Goal: Find specific fact: Find specific fact

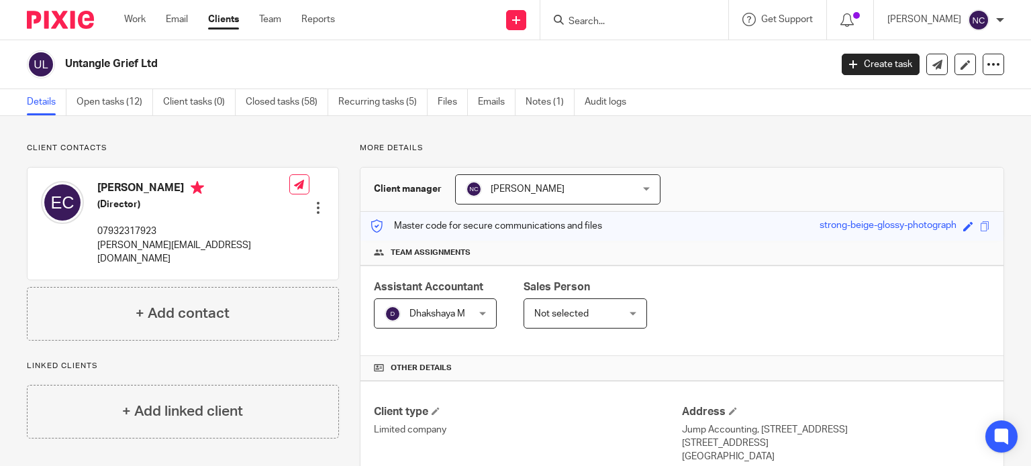
scroll to position [451, 0]
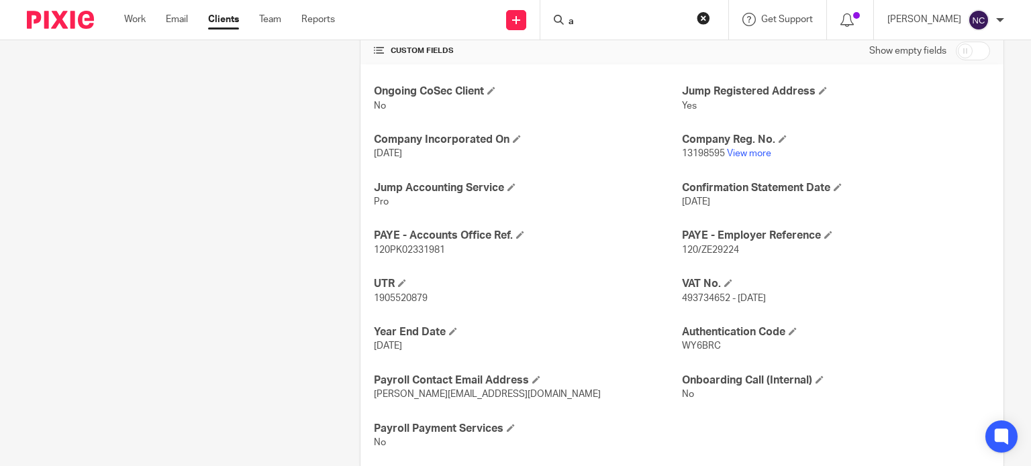
click at [607, 21] on input "a" at bounding box center [627, 22] width 121 height 12
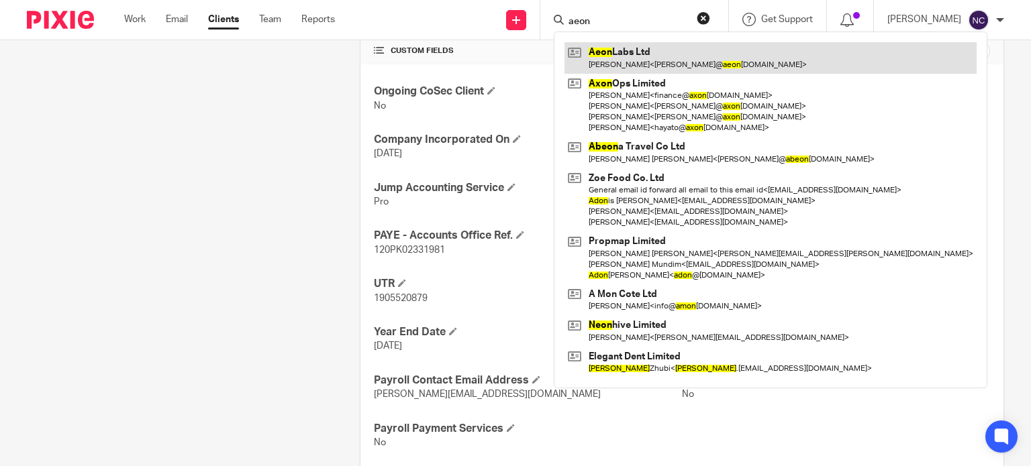
type input "aeon"
click at [616, 49] on link at bounding box center [770, 57] width 412 height 31
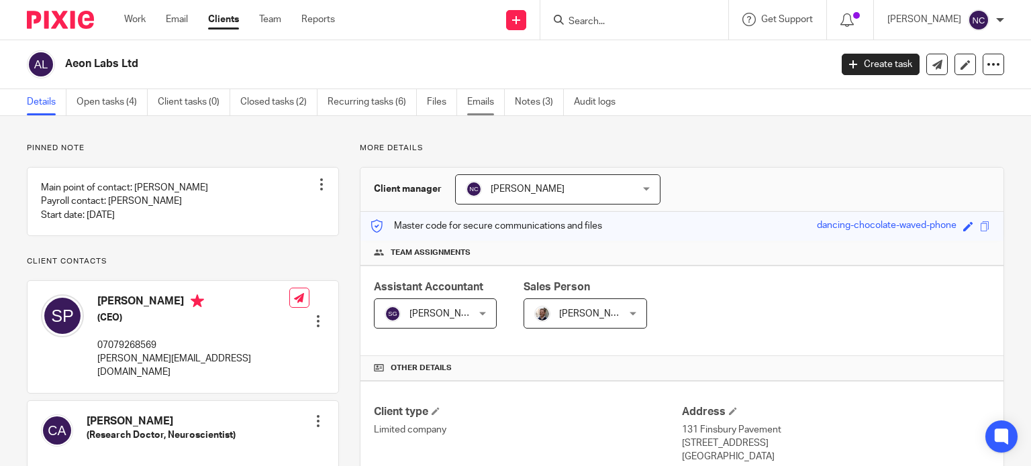
click at [485, 99] on link "Emails" at bounding box center [486, 102] width 38 height 26
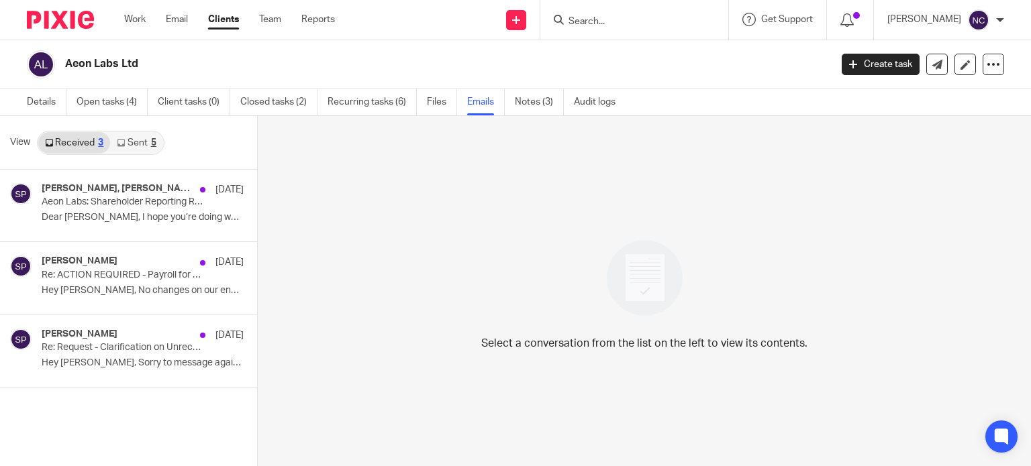
click at [123, 141] on icon at bounding box center [121, 143] width 8 height 8
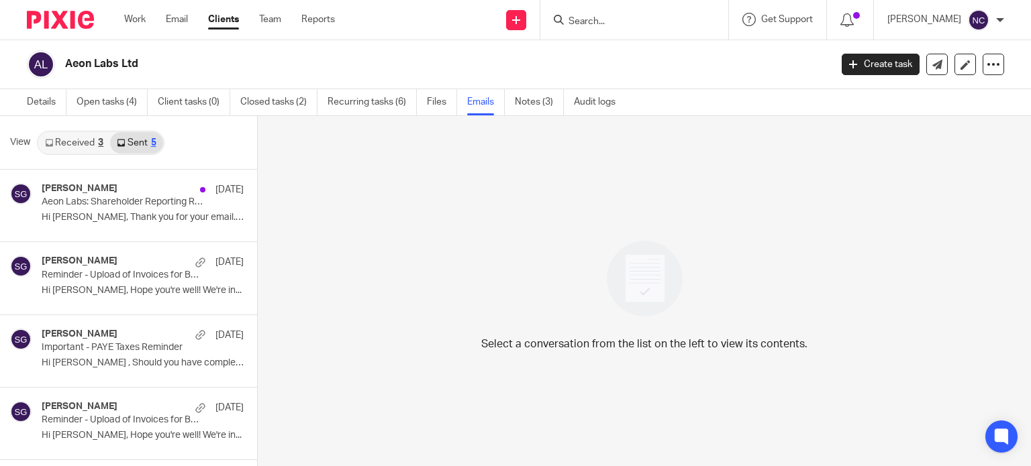
click at [136, 141] on link "Sent 5" at bounding box center [136, 142] width 52 height 21
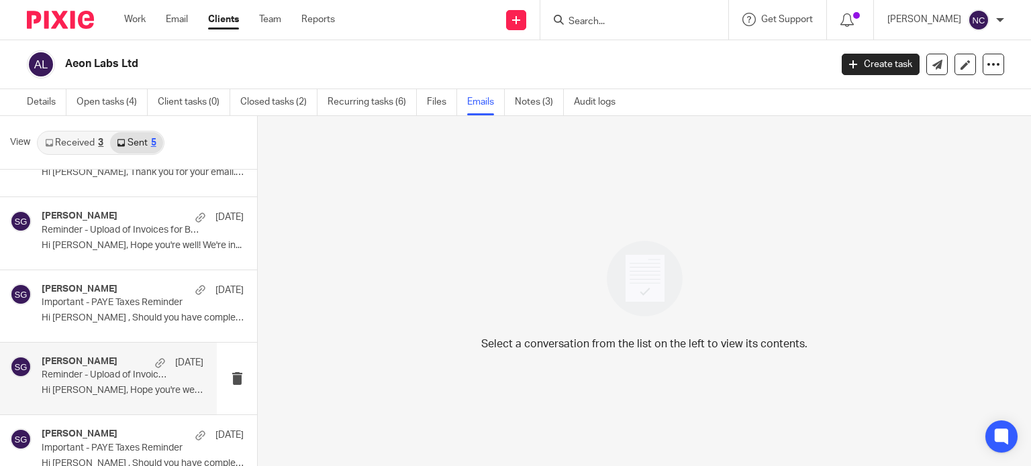
scroll to position [64, 0]
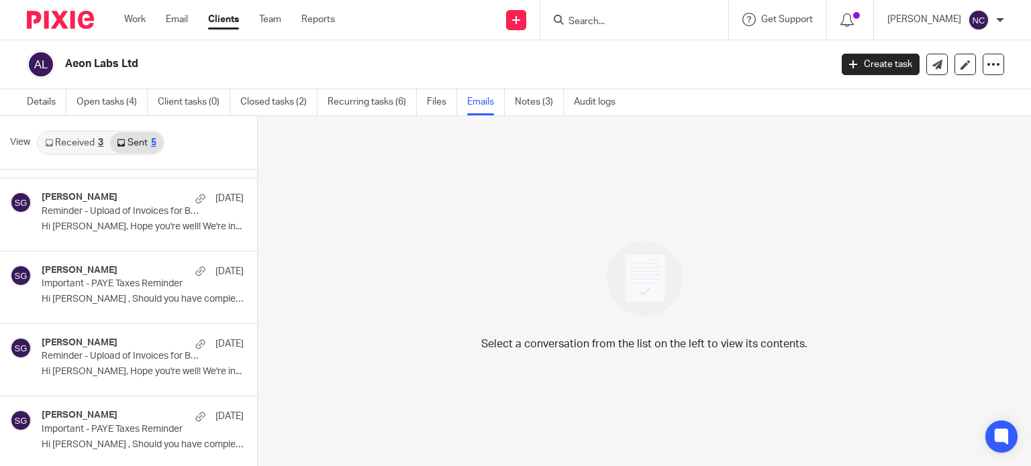
click at [75, 139] on link "Received 3" at bounding box center [74, 142] width 72 height 21
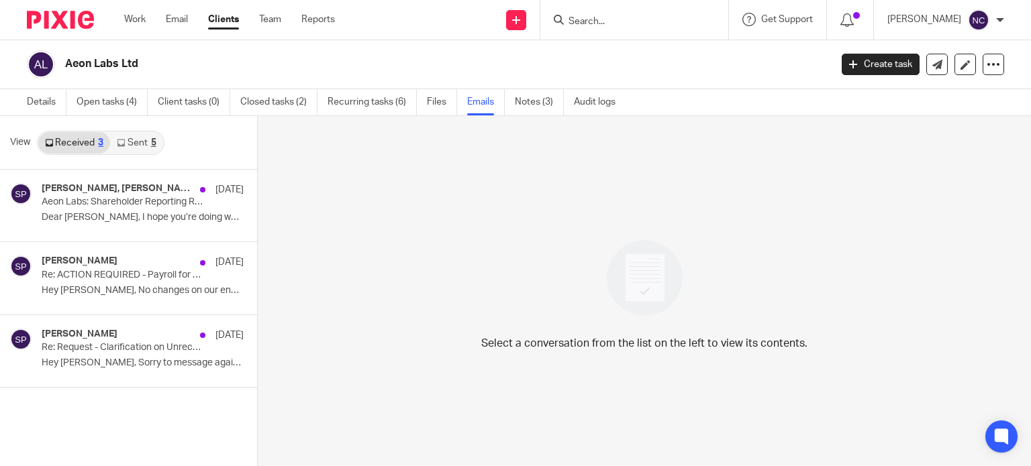
scroll to position [0, 0]
click at [121, 213] on p "Dear Sahithya, I hope you’re doing well. As..." at bounding box center [123, 217] width 162 height 11
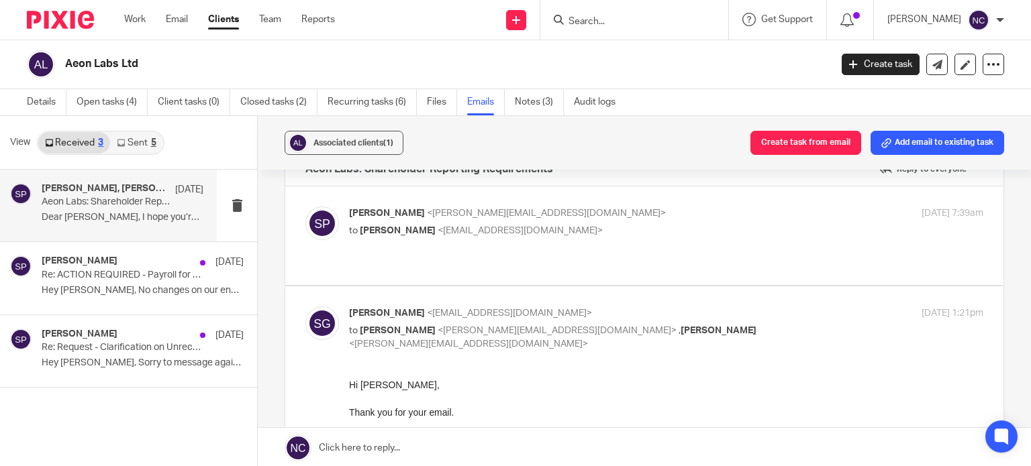
scroll to position [38, 0]
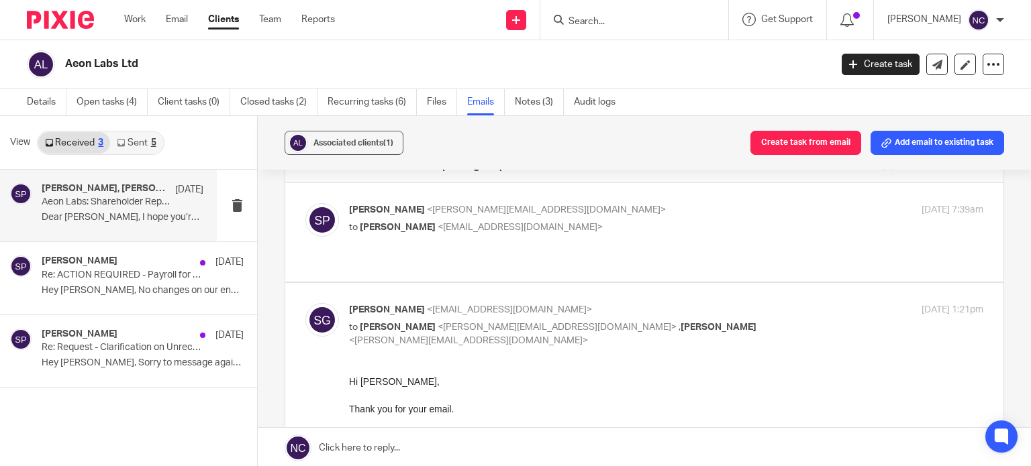
click at [850, 232] on div "Salil Patel <salil@aeonlabs.health> to Sahithya Gopalakrishnan <sahithya@riseac…" at bounding box center [666, 220] width 634 height 34
checkbox input "true"
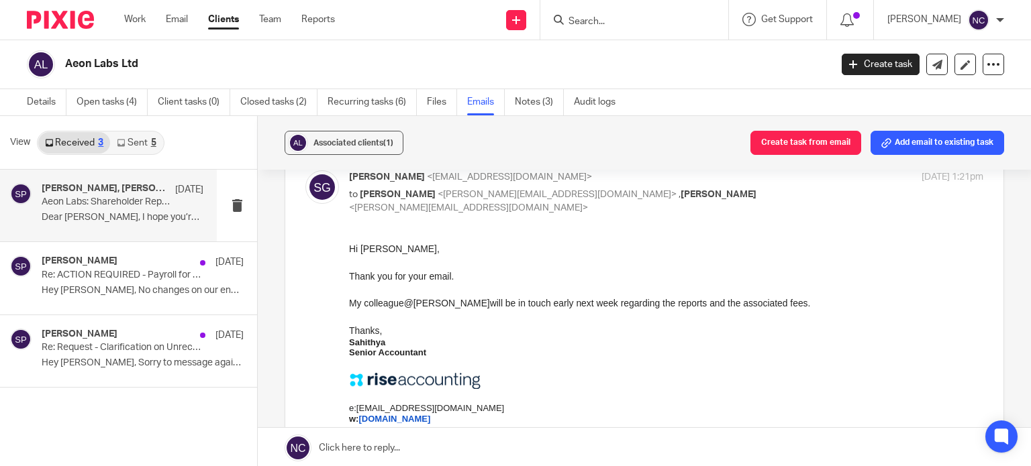
scroll to position [494, 0]
click at [132, 140] on link "Sent 5" at bounding box center [136, 142] width 52 height 21
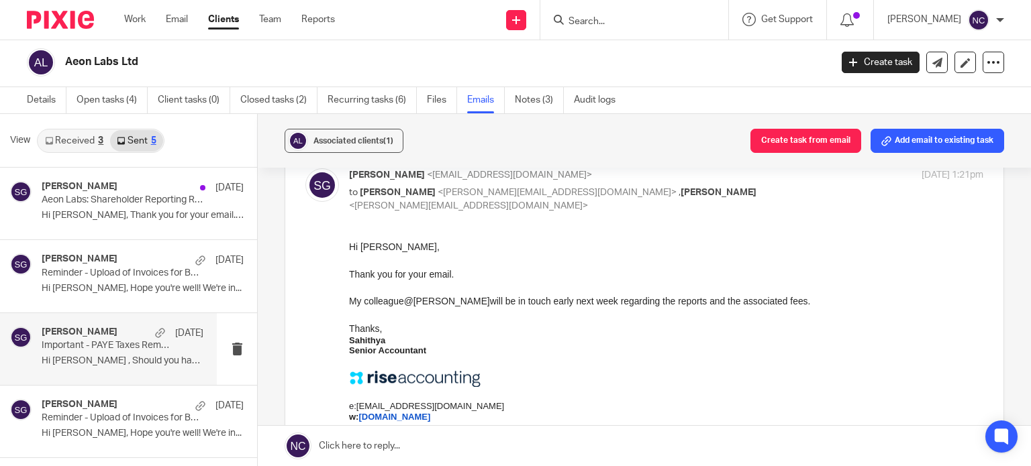
scroll to position [64, 0]
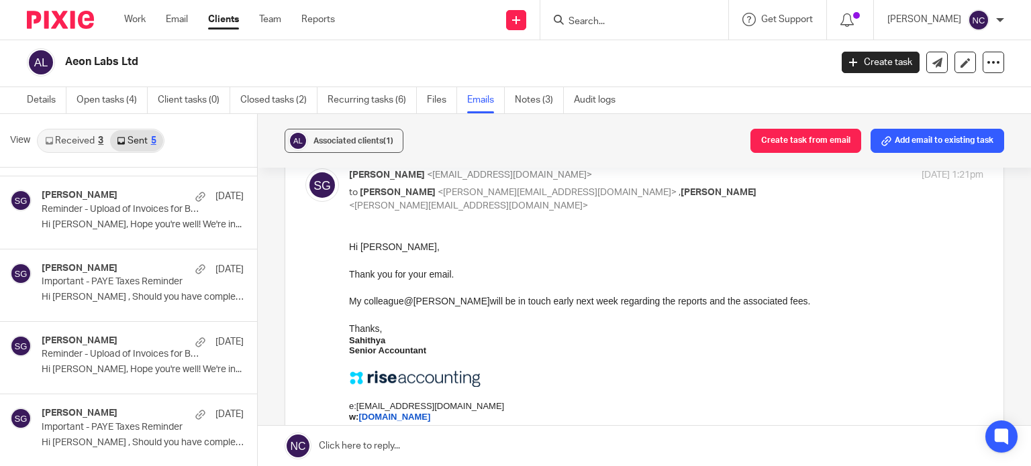
click at [635, 18] on input "Search" at bounding box center [627, 22] width 121 height 12
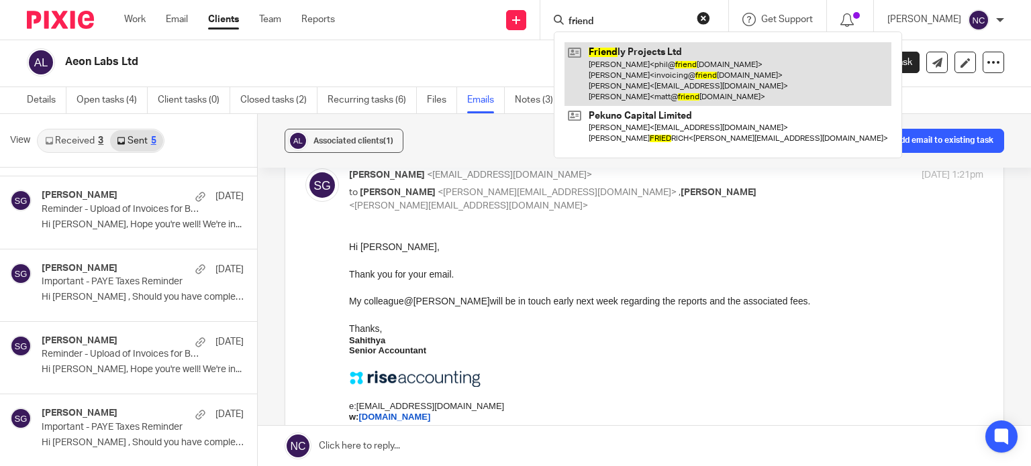
type input "friend"
click at [628, 48] on link at bounding box center [727, 74] width 327 height 64
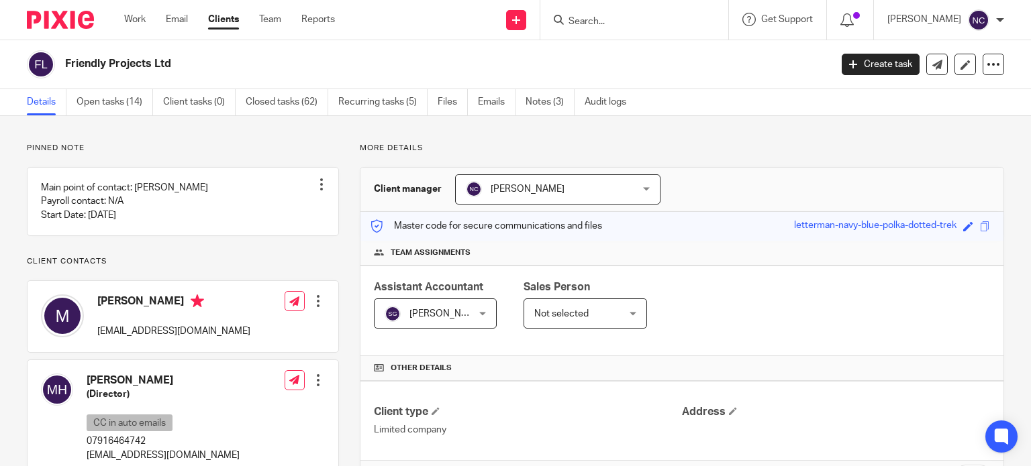
scroll to position [290, 0]
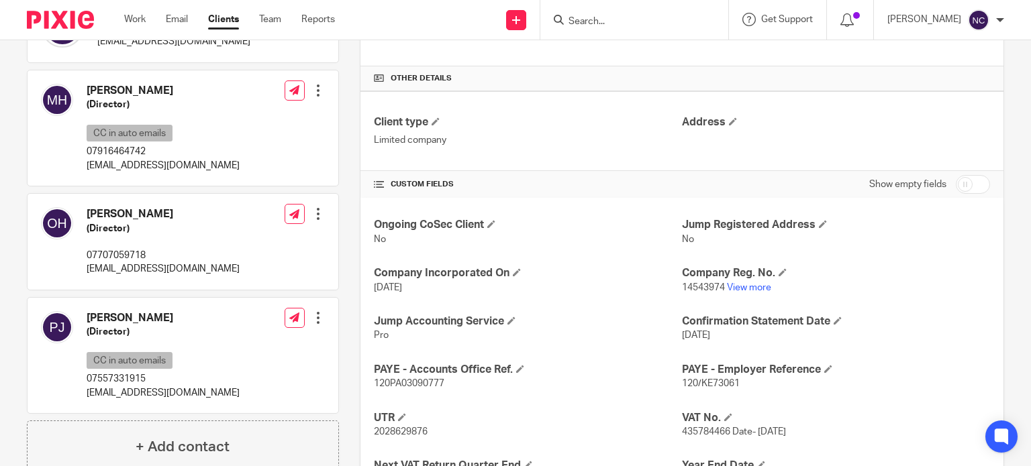
click at [754, 298] on div "Ongoing CoSec Client No Jump Registered Address No Company Incorporated On 15 D…" at bounding box center [681, 425] width 643 height 454
click at [727, 287] on link "View more" at bounding box center [749, 287] width 44 height 9
click at [746, 286] on link "View more" at bounding box center [749, 287] width 44 height 9
click at [740, 274] on h4 "Company Reg. No." at bounding box center [836, 273] width 308 height 14
click at [730, 284] on link "View more" at bounding box center [749, 287] width 44 height 9
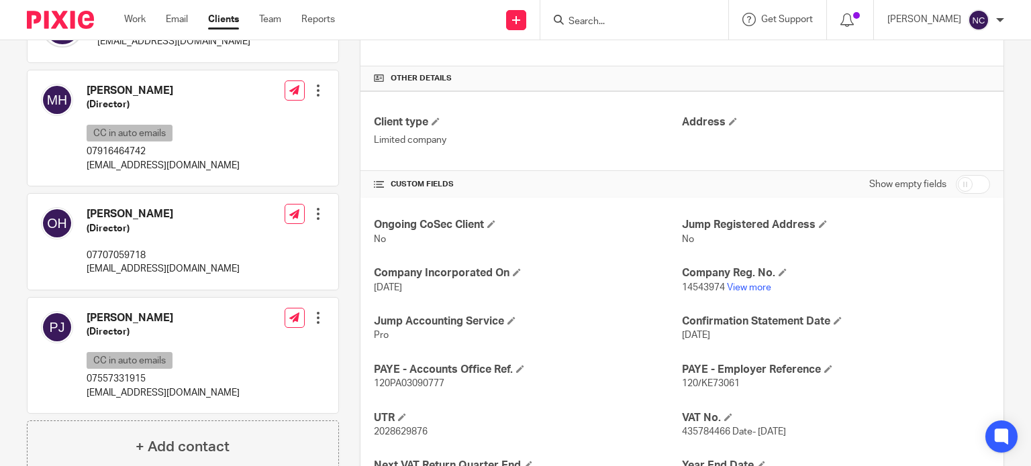
click at [604, 28] on form at bounding box center [638, 19] width 143 height 17
paste input "Aeon Labs Ltd"
click at [603, 21] on input "Aeon Labs Ltd" at bounding box center [627, 22] width 121 height 12
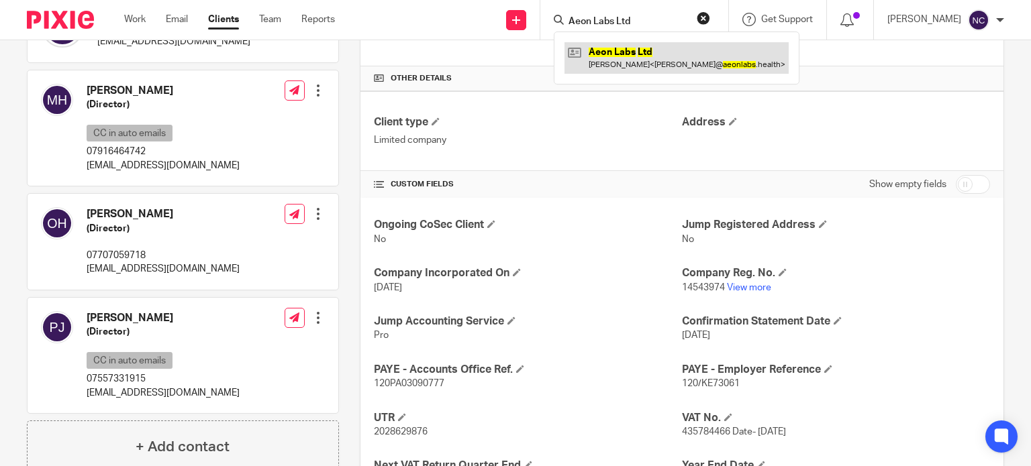
type input "Aeon Labs Ltd"
click at [625, 50] on link at bounding box center [676, 57] width 224 height 31
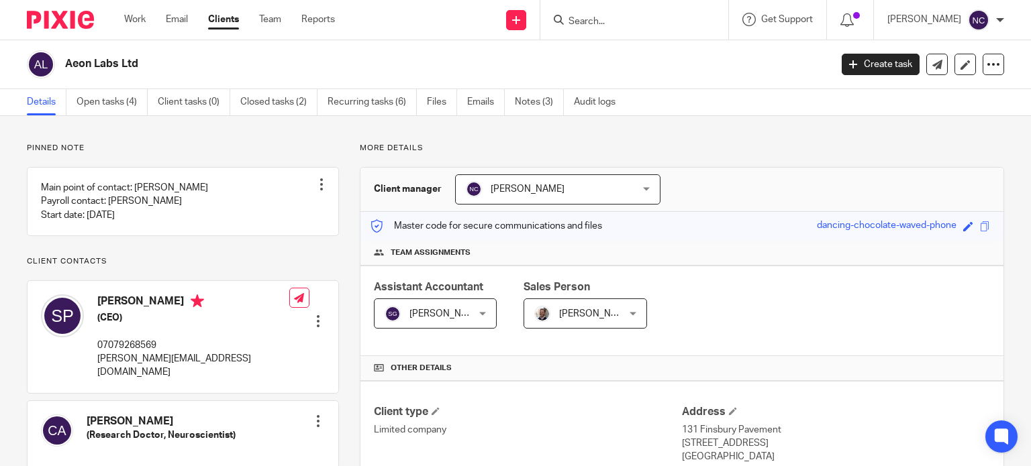
scroll to position [231, 0]
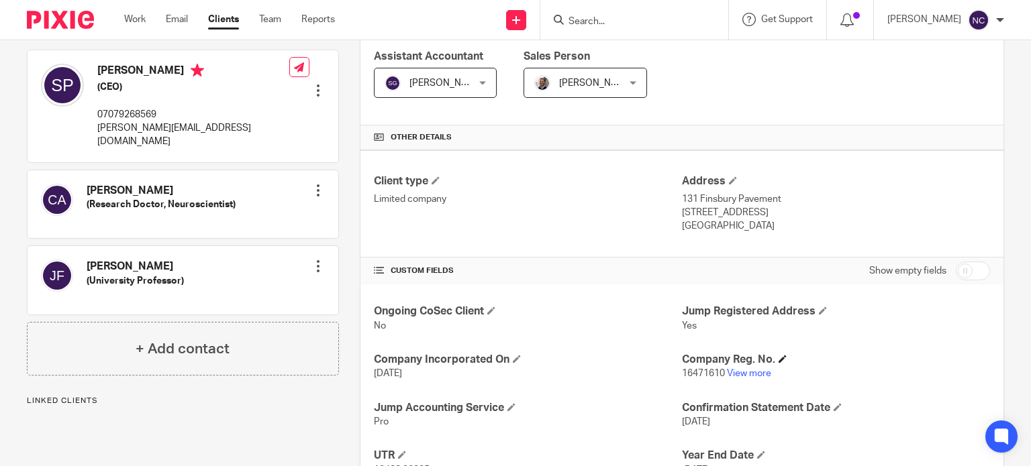
click at [746, 365] on h4 "Company Reg. No." at bounding box center [836, 360] width 308 height 14
click at [746, 374] on link "View more" at bounding box center [749, 373] width 44 height 9
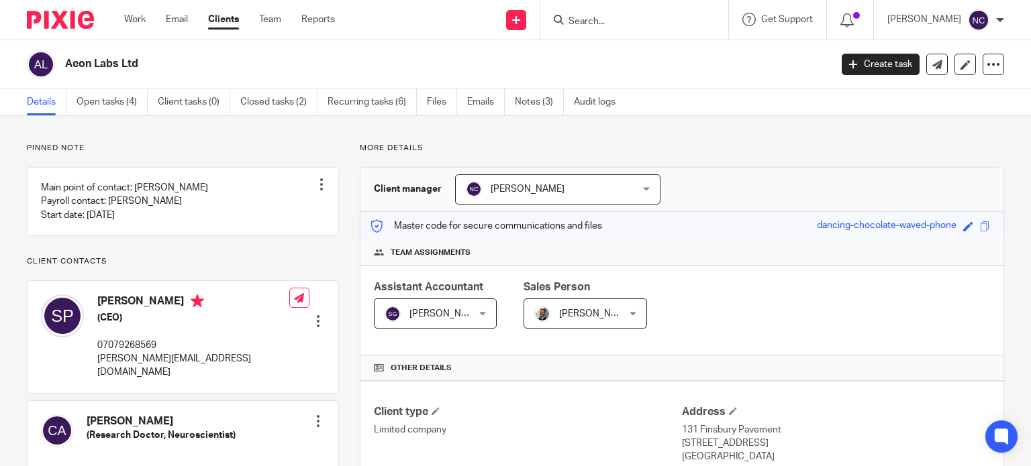
drag, startPoint x: 140, startPoint y: 63, endPoint x: 59, endPoint y: 54, distance: 81.0
click at [59, 54] on div "Aeon Labs Ltd" at bounding box center [424, 64] width 795 height 28
copy div "Aeon Labs Ltd"
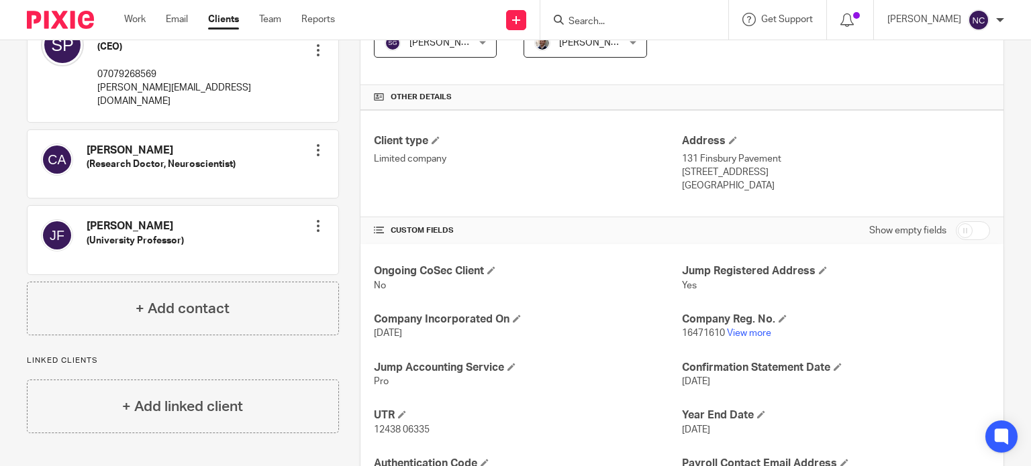
scroll to position [274, 0]
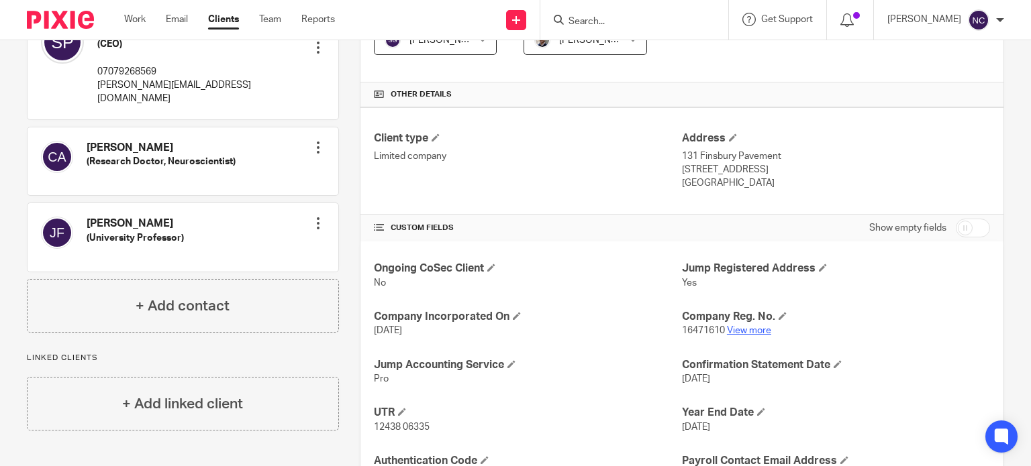
click at [739, 332] on link "View more" at bounding box center [749, 330] width 44 height 9
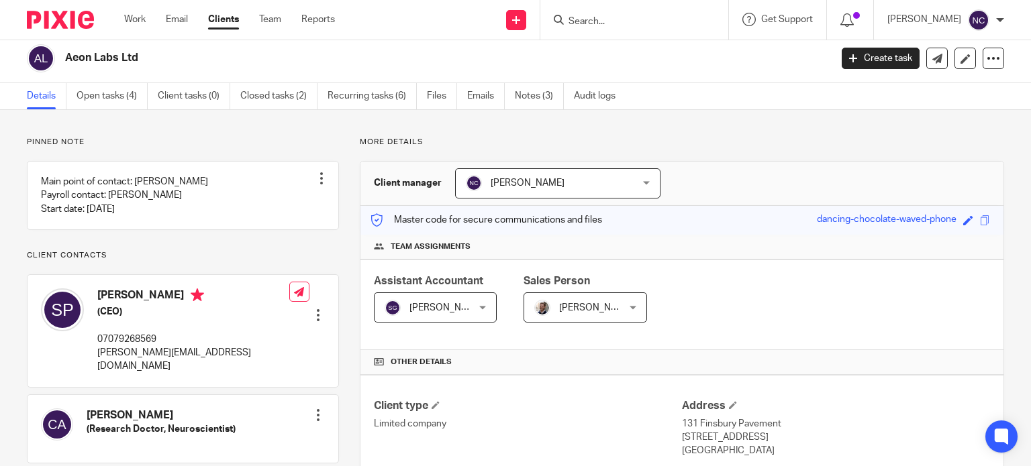
scroll to position [0, 0]
